Goal: Use online tool/utility: Utilize a website feature to perform a specific function

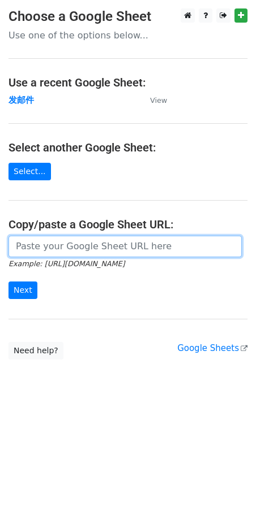
click at [37, 250] on input "url" at bounding box center [124, 246] width 233 height 21
click at [33, 247] on input "url" at bounding box center [124, 246] width 233 height 21
paste input "https://docs.google.com/spreadsheets/d/1kxIBhW6x_5pOhUYbZaRgmyJgPTR3WZG5JEu8EFD…"
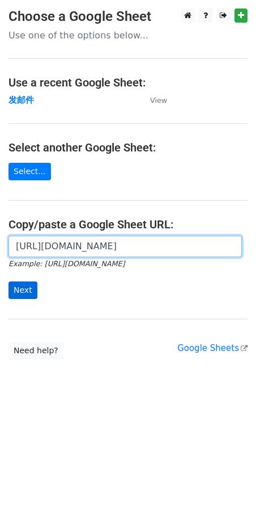
type input "https://docs.google.com/spreadsheets/d/1kxIBhW6x_5pOhUYbZaRgmyJgPTR3WZG5JEu8EFD…"
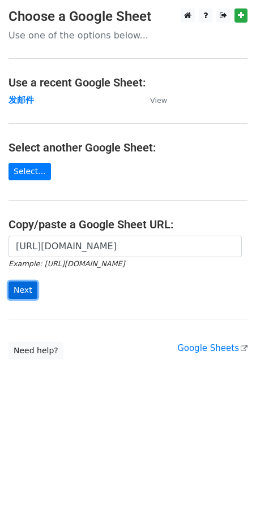
click at [25, 290] on input "Next" at bounding box center [22, 291] width 29 height 18
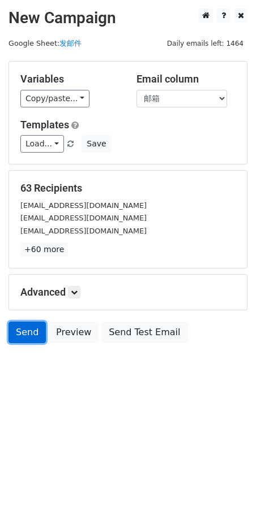
click at [31, 330] on link "Send" at bounding box center [26, 332] width 37 height 21
